Goal: Information Seeking & Learning: Check status

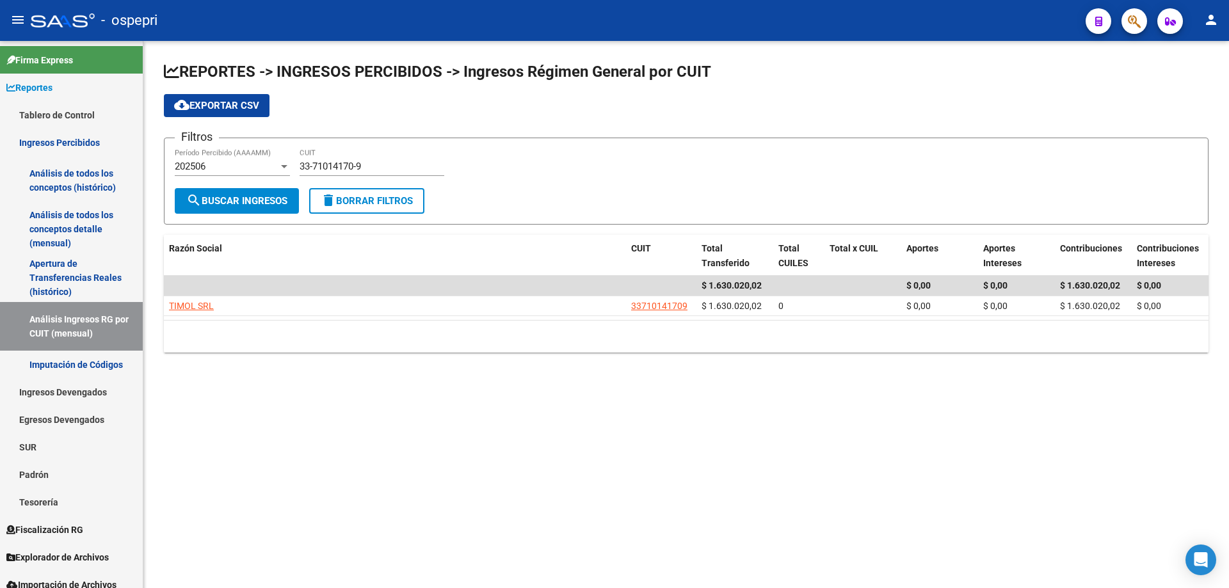
click at [521, 518] on mat-sidenav-content "REPORTES -> INGRESOS PERCIBIDOS -> Ingresos Régimen General por CUIT cloud_down…" at bounding box center [685, 314] width 1085 height 547
drag, startPoint x: 322, startPoint y: 414, endPoint x: 273, endPoint y: 506, distance: 104.5
click at [318, 415] on mat-sidenav-content "REPORTES -> INGRESOS PERCIBIDOS -> Ingresos Régimen General por CUIT cloud_down…" at bounding box center [685, 314] width 1085 height 547
click at [600, 435] on mat-sidenav-content "REPORTES -> INGRESOS PERCIBIDOS -> Ingresos Régimen General por CUIT cloud_down…" at bounding box center [685, 314] width 1085 height 547
drag, startPoint x: 415, startPoint y: 157, endPoint x: 410, endPoint y: 164, distance: 8.3
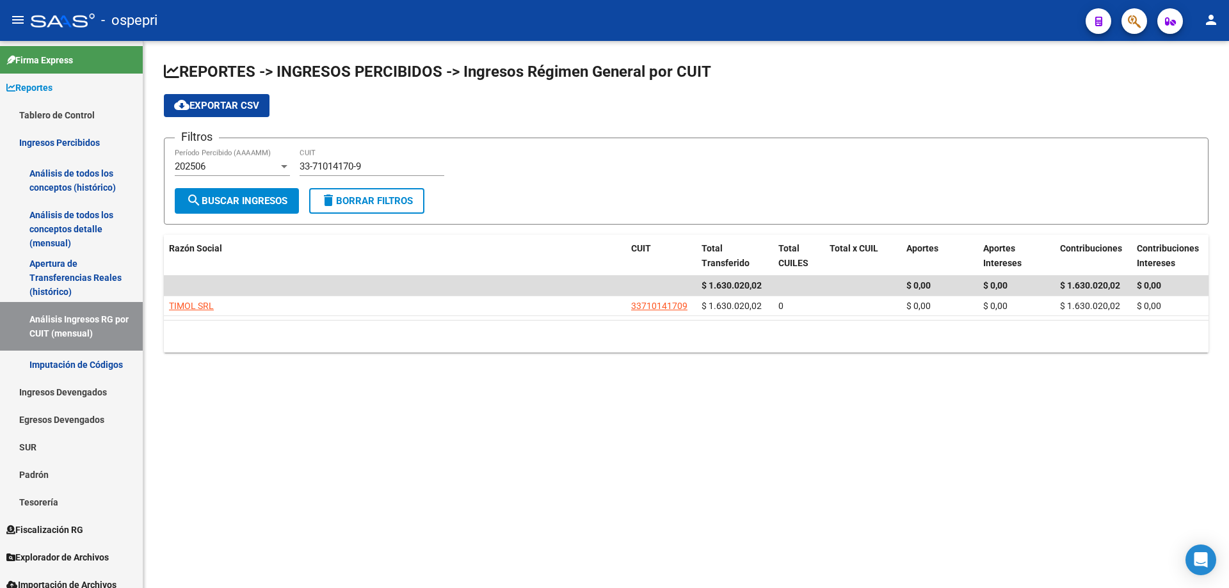
click at [413, 159] on div "33-71014170-9 CUIT" at bounding box center [371, 162] width 145 height 28
click at [410, 164] on input "33-71014170-9" at bounding box center [371, 167] width 145 height 12
paste input "3"
click at [391, 164] on input "33-71014170-3" at bounding box center [371, 167] width 145 height 12
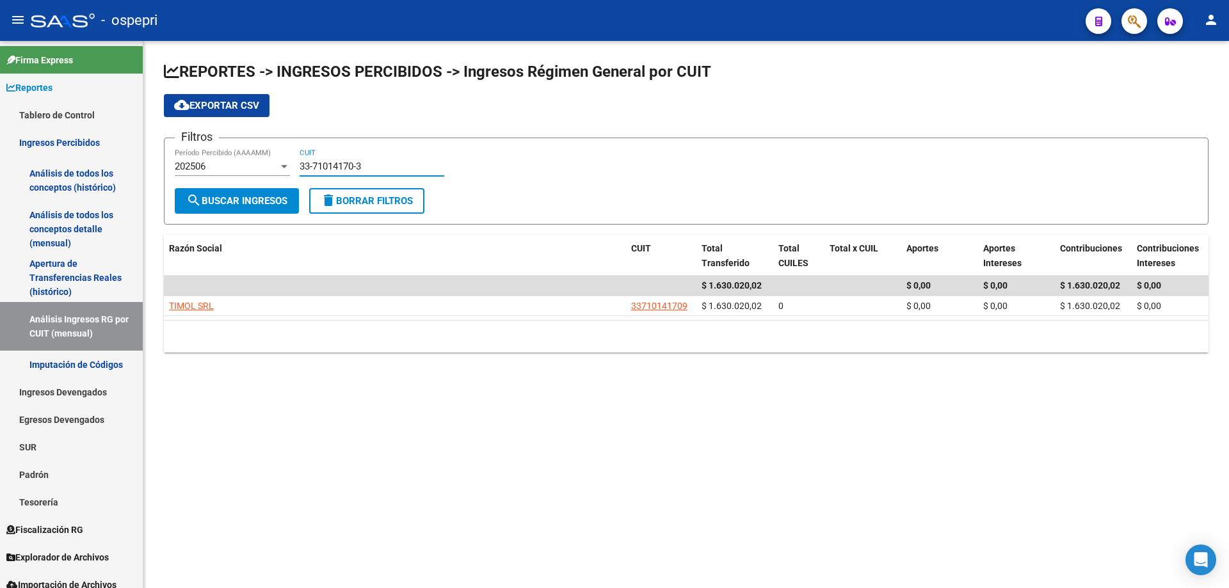
click at [391, 164] on input "33-71014170-3" at bounding box center [371, 167] width 145 height 12
paste input "0-71171297-2"
type input "30-71171297-2"
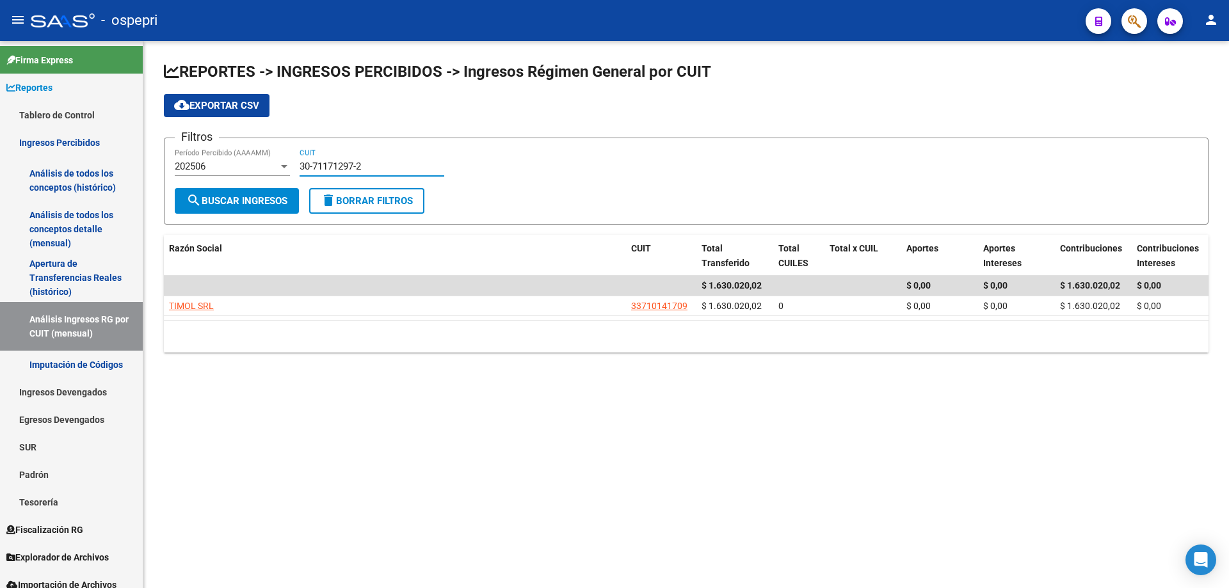
click at [276, 196] on span "search Buscar Ingresos" at bounding box center [236, 201] width 101 height 12
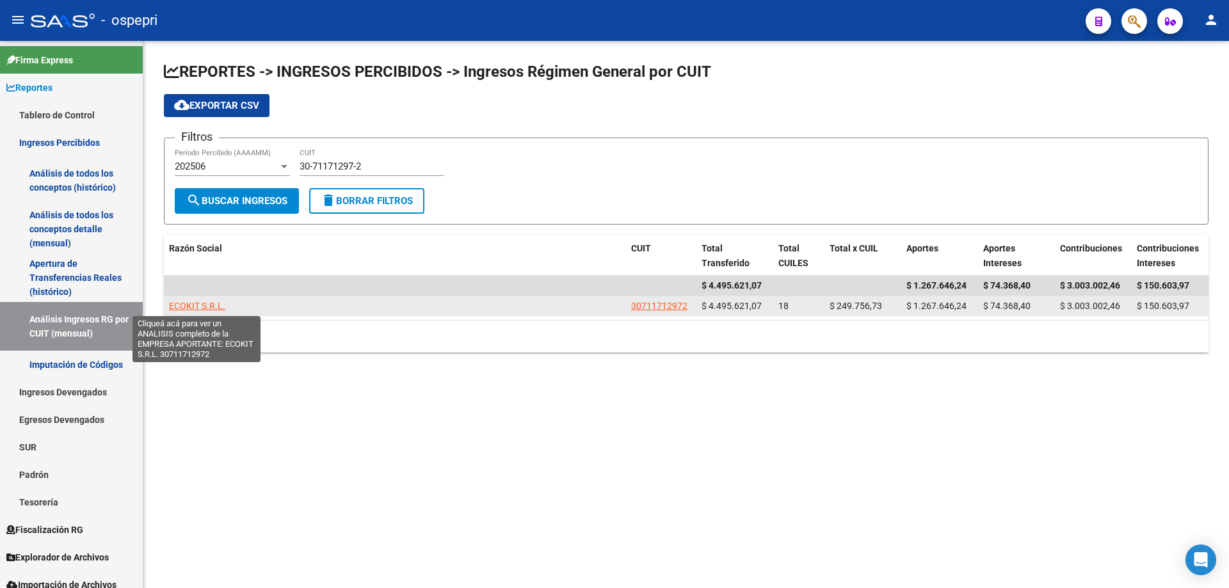
click at [204, 307] on span "ECOKIT S.R.L." at bounding box center [197, 306] width 56 height 10
type textarea "30711712972"
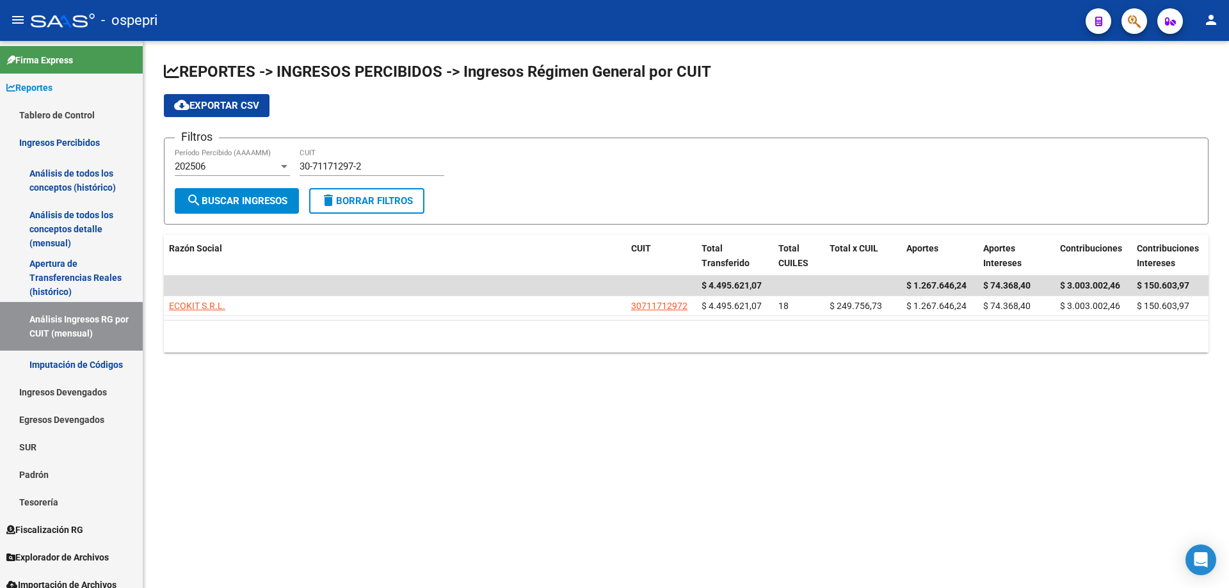
drag, startPoint x: 475, startPoint y: 410, endPoint x: 405, endPoint y: 458, distance: 85.2
click at [473, 412] on mat-sidenav-content "REPORTES -> INGRESOS PERCIBIDOS -> Ingresos Régimen General por CUIT cloud_down…" at bounding box center [685, 314] width 1085 height 547
